Goal: Navigation & Orientation: Find specific page/section

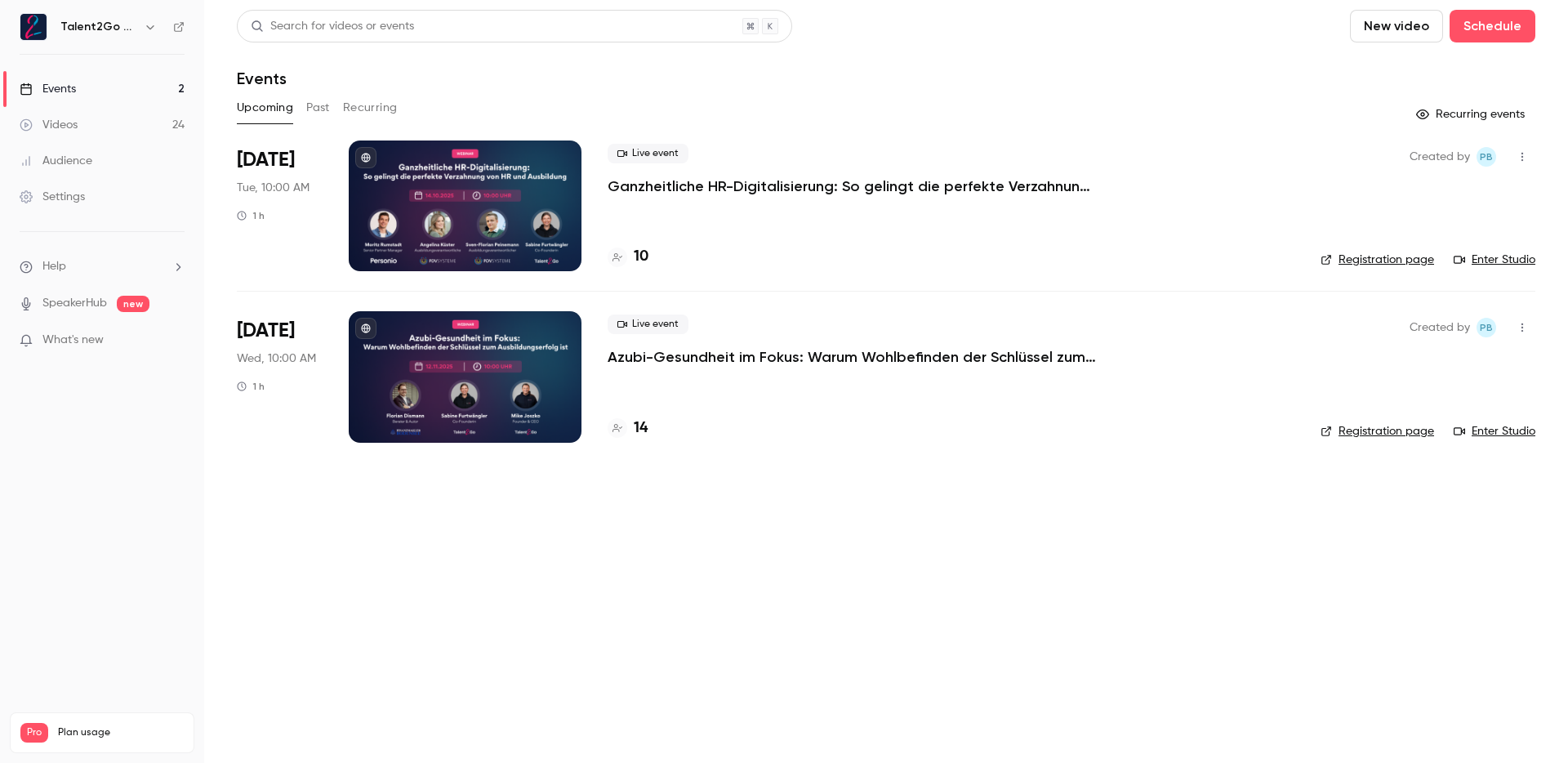
click at [140, 346] on p "What's new" at bounding box center [89, 340] width 139 height 17
